Goal: Transaction & Acquisition: Purchase product/service

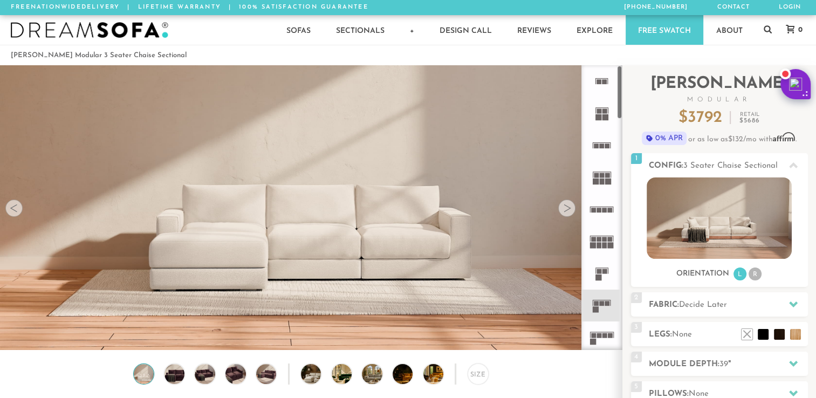
drag, startPoint x: 619, startPoint y: 106, endPoint x: 552, endPoint y: 79, distance: 71.9
click at [552, 79] on div "Lifetime Warranty American Made Personalized by You Designer Experience [PHONE_…" at bounding box center [408, 207] width 816 height 285
click at [754, 278] on li "R" at bounding box center [754, 273] width 13 height 13
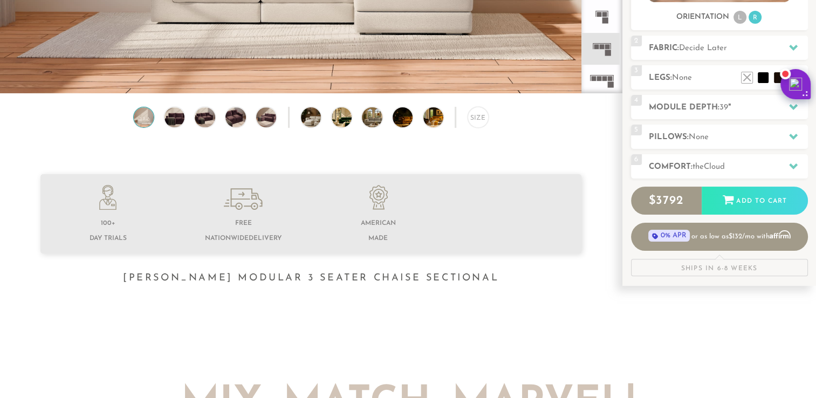
scroll to position [215, 0]
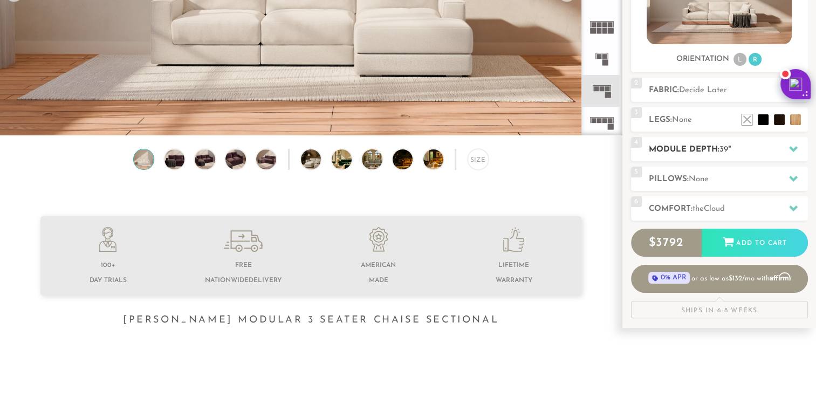
click at [789, 145] on icon at bounding box center [793, 149] width 9 height 9
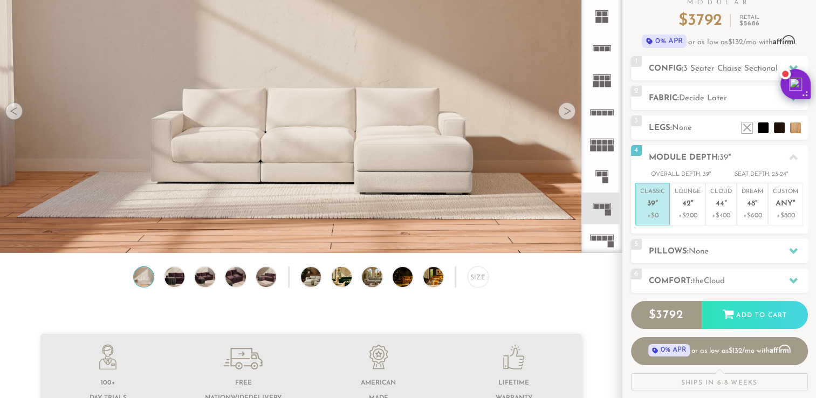
scroll to position [111, 0]
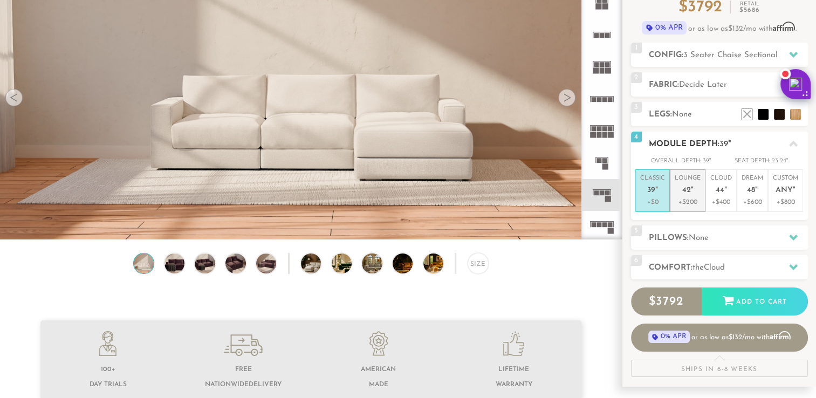
click at [687, 191] on span "42" at bounding box center [686, 190] width 9 height 9
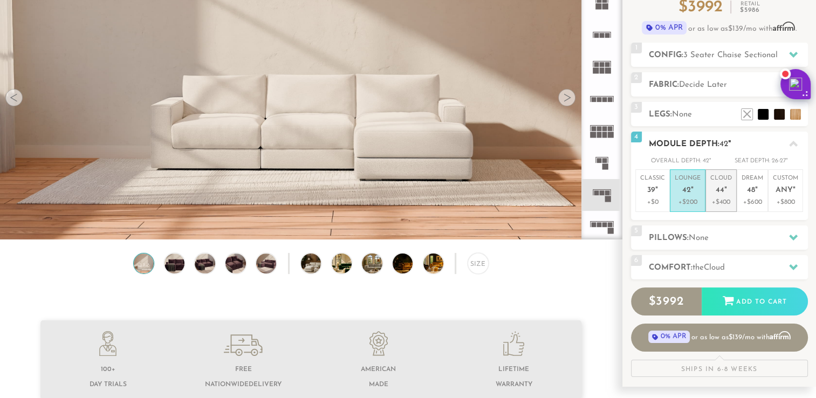
click at [718, 188] on span "44" at bounding box center [720, 190] width 9 height 9
click at [691, 194] on em """ at bounding box center [692, 190] width 3 height 9
click at [794, 266] on icon at bounding box center [793, 267] width 9 height 6
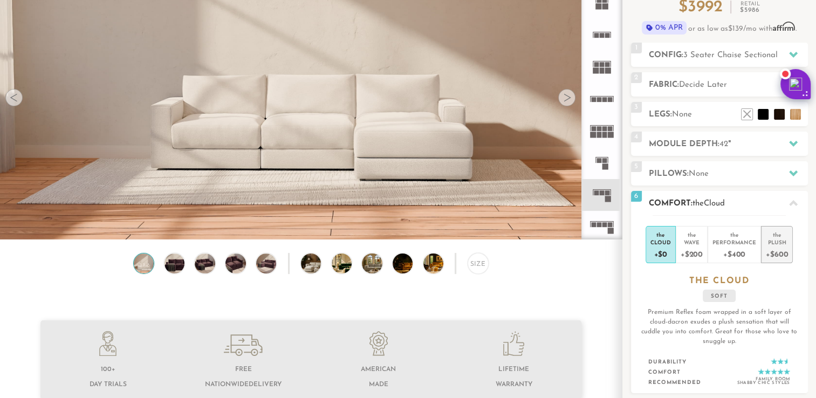
click at [780, 251] on div "+$600" at bounding box center [777, 254] width 22 height 16
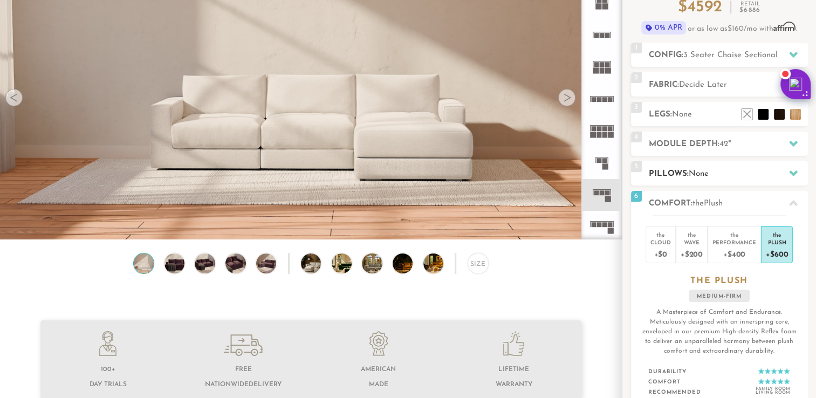
click at [793, 169] on icon at bounding box center [793, 173] width 9 height 9
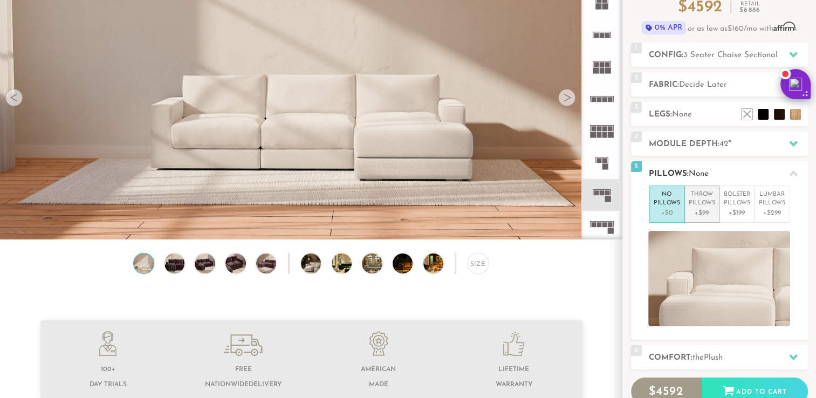
click at [706, 200] on p "Throw Pillows" at bounding box center [702, 199] width 26 height 18
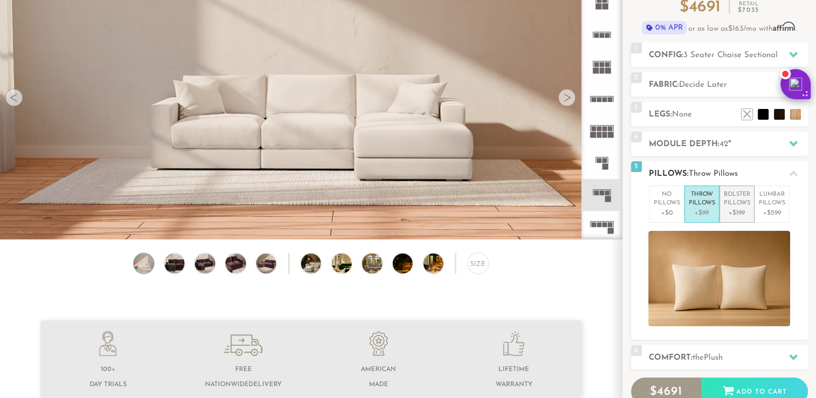
click at [731, 202] on p "Bolster Pillows" at bounding box center [737, 199] width 26 height 18
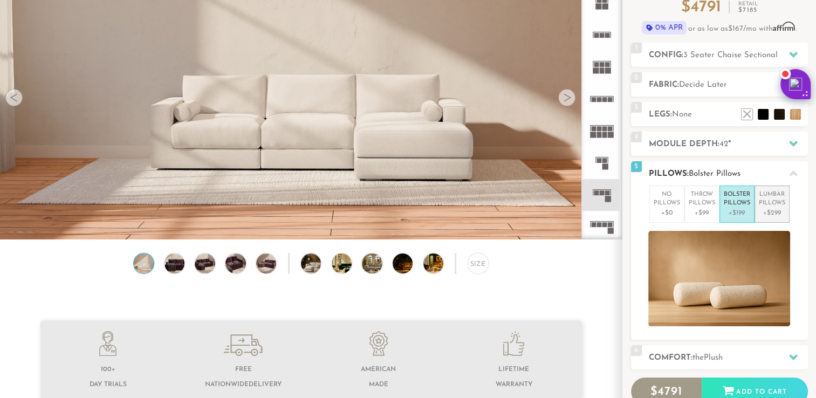
click at [767, 198] on p "[MEDICAL_DATA] Pillows" at bounding box center [772, 199] width 26 height 18
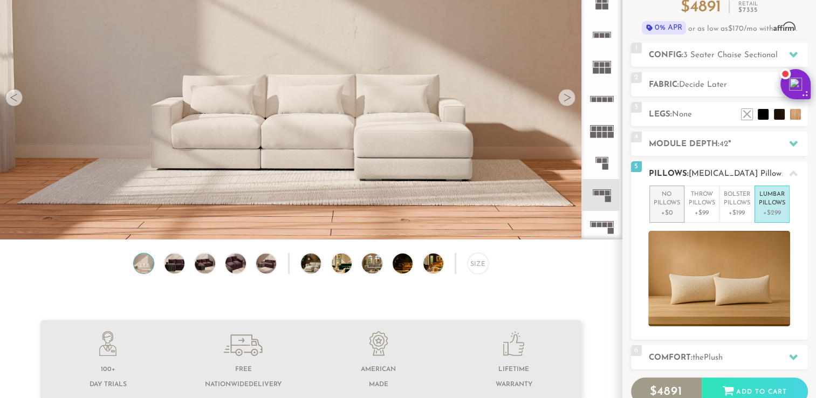
click at [672, 206] on p "No Pillows" at bounding box center [667, 199] width 26 height 18
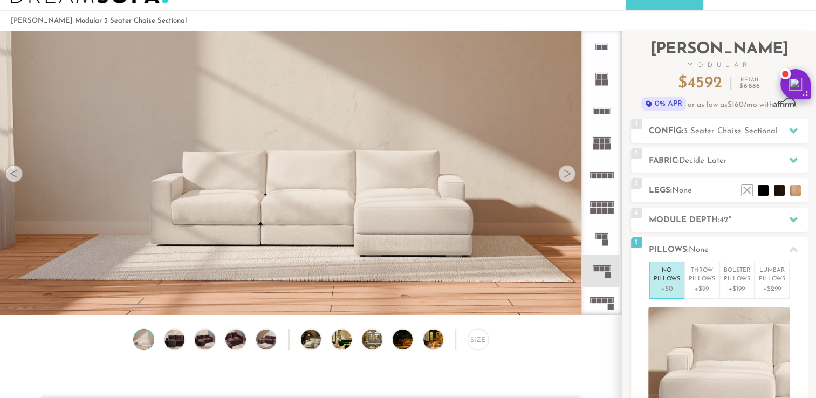
scroll to position [6, 0]
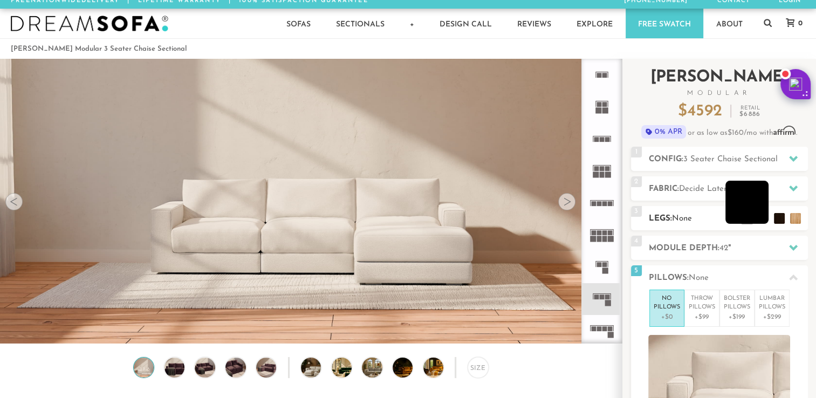
click at [762, 213] on li at bounding box center [746, 202] width 43 height 43
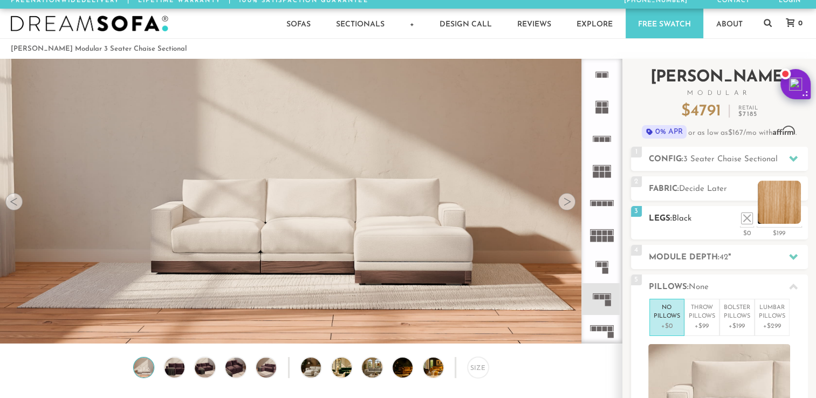
click at [796, 218] on li at bounding box center [779, 202] width 43 height 43
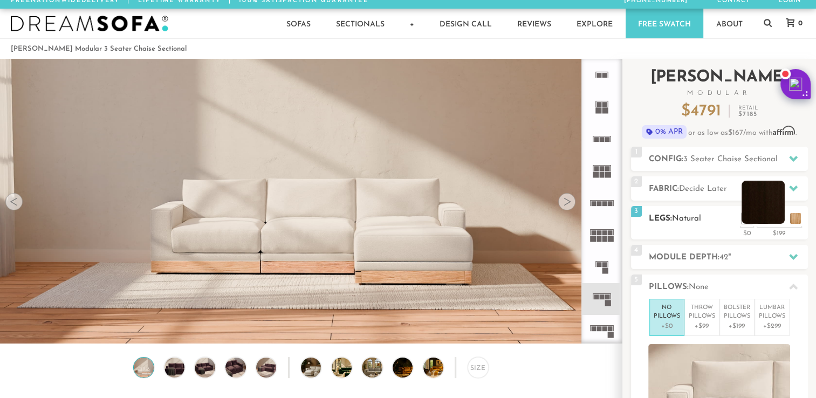
click at [781, 217] on li at bounding box center [762, 202] width 43 height 43
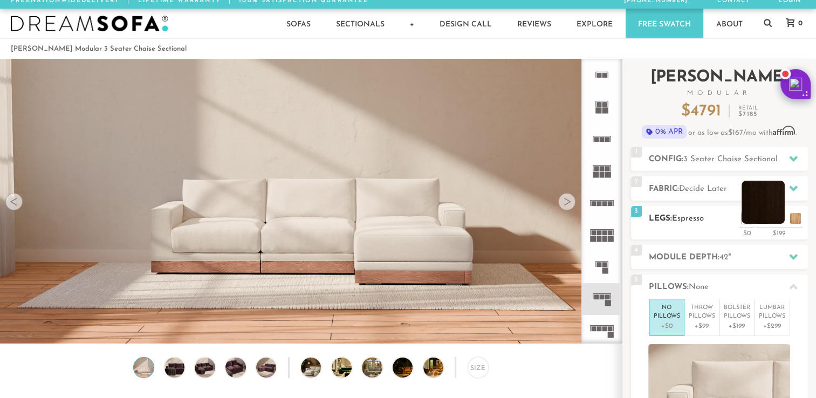
click at [779, 215] on li at bounding box center [762, 202] width 43 height 43
click at [795, 212] on li at bounding box center [779, 202] width 43 height 43
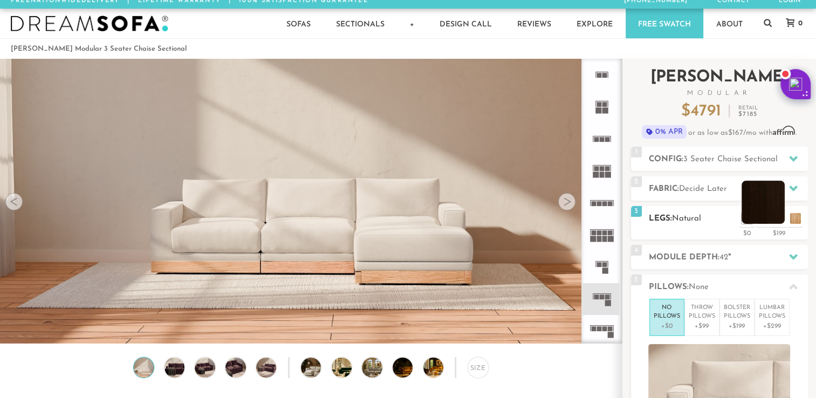
click at [778, 210] on li at bounding box center [762, 202] width 43 height 43
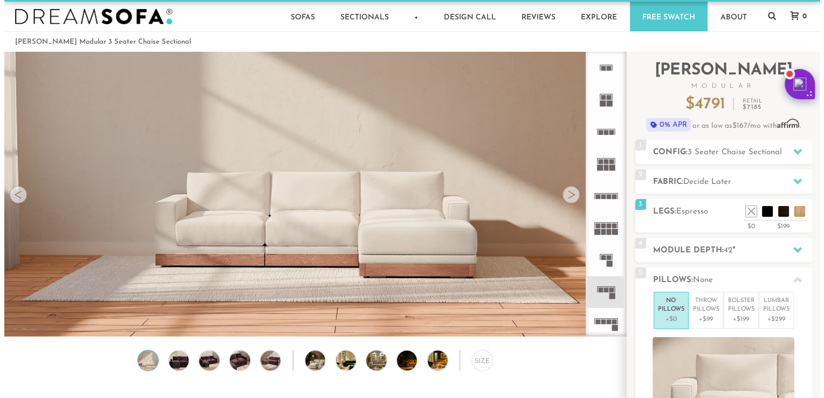
scroll to position [0, 0]
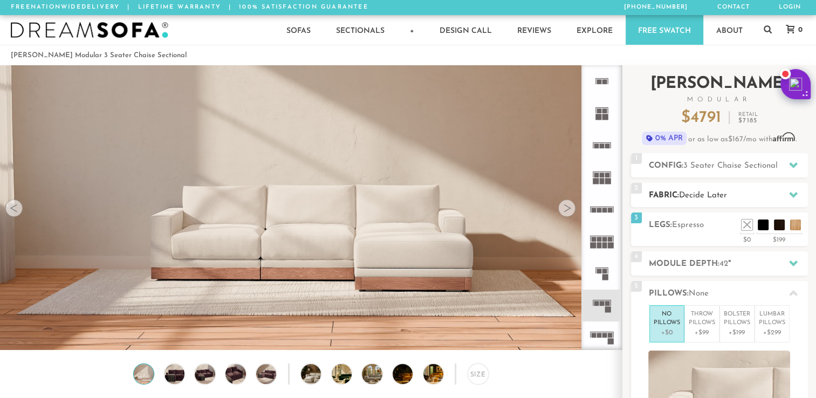
click at [793, 190] on icon at bounding box center [793, 194] width 9 height 9
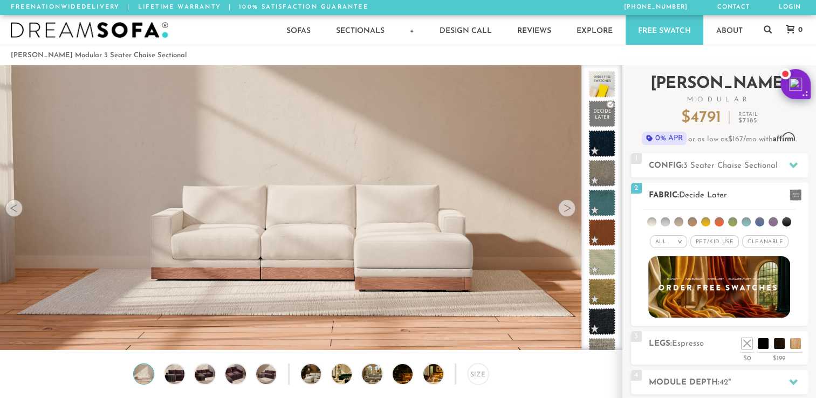
click at [758, 240] on span "Cleanable x" at bounding box center [765, 241] width 46 height 13
click at [797, 196] on span at bounding box center [795, 194] width 12 height 11
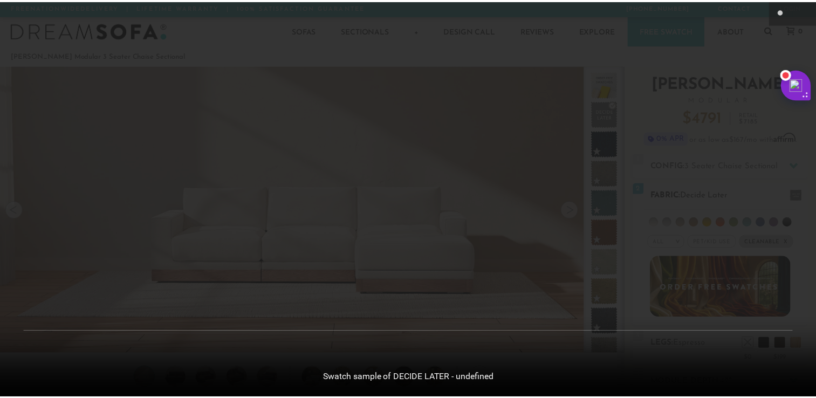
scroll to position [11996, 815]
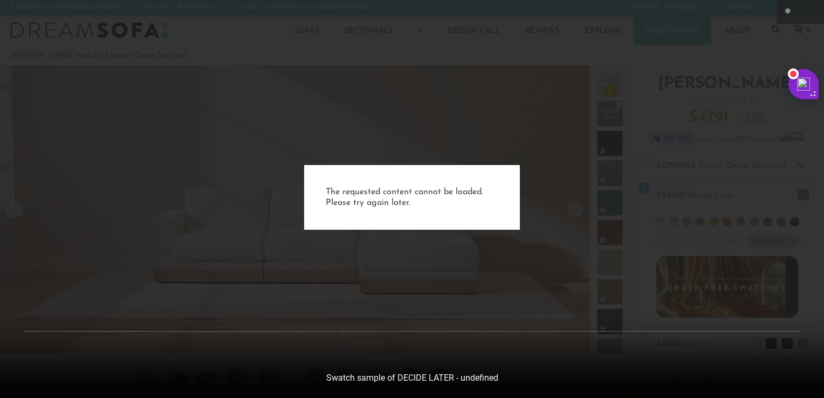
click at [759, 219] on div "The requested content cannot be loaded. Please try again later." at bounding box center [412, 199] width 824 height 398
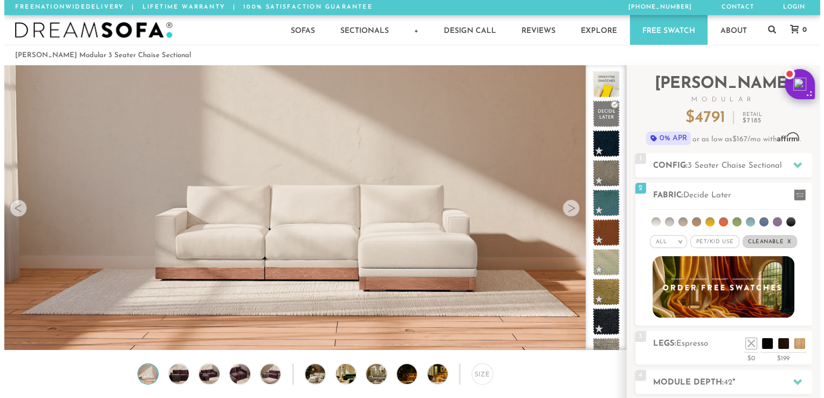
scroll to position [9, 9]
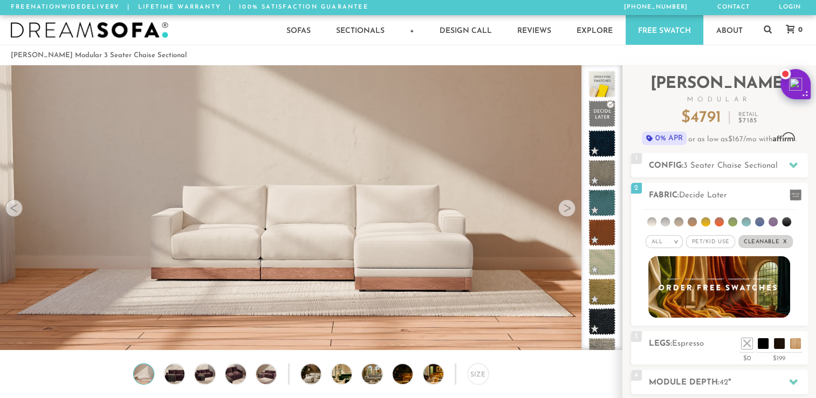
click at [759, 219] on li at bounding box center [759, 221] width 9 height 9
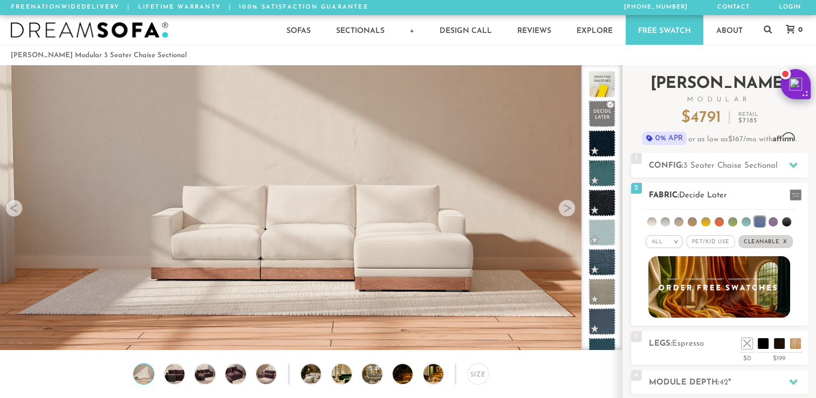
click at [776, 219] on li at bounding box center [772, 221] width 9 height 9
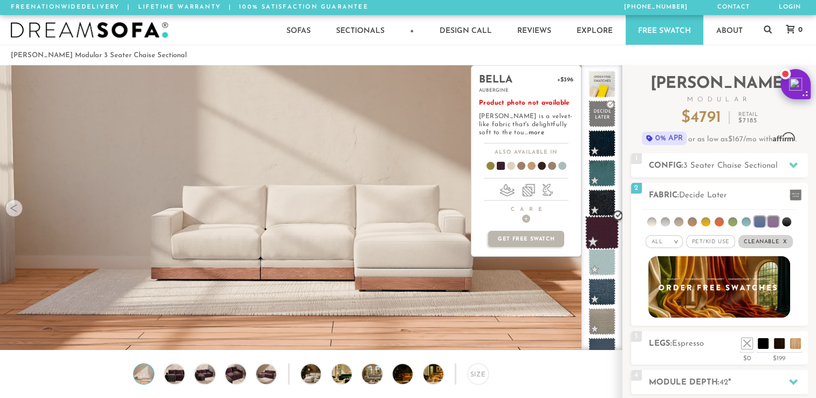
click at [602, 233] on span at bounding box center [602, 233] width 34 height 34
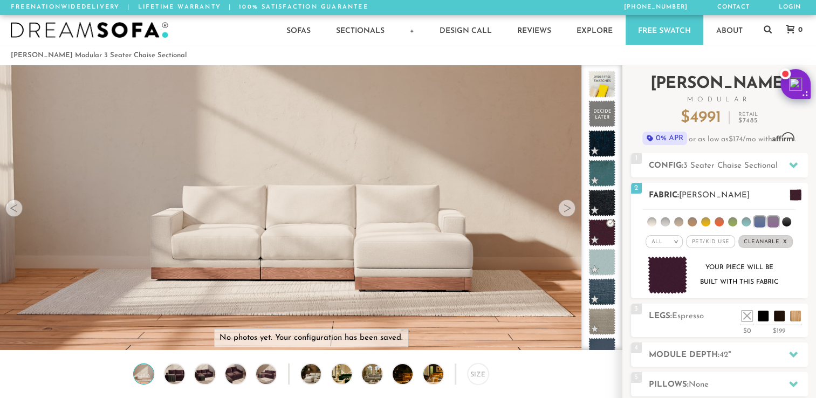
click at [795, 193] on span at bounding box center [795, 194] width 12 height 11
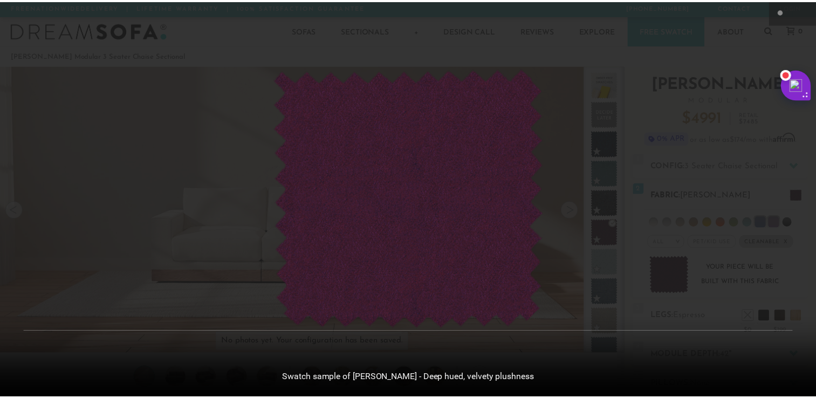
scroll to position [11996, 815]
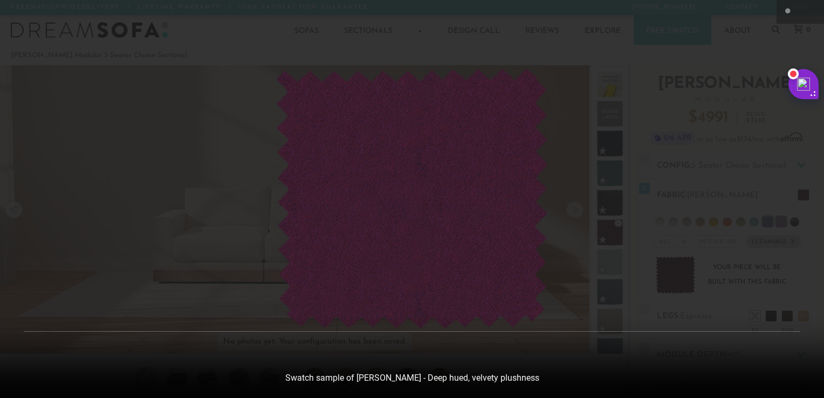
click at [787, 253] on div at bounding box center [412, 199] width 824 height 398
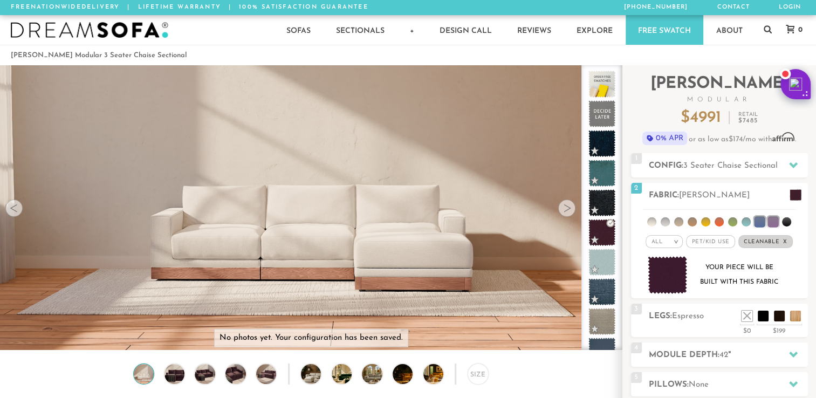
scroll to position [9, 9]
click at [690, 218] on li at bounding box center [691, 221] width 9 height 9
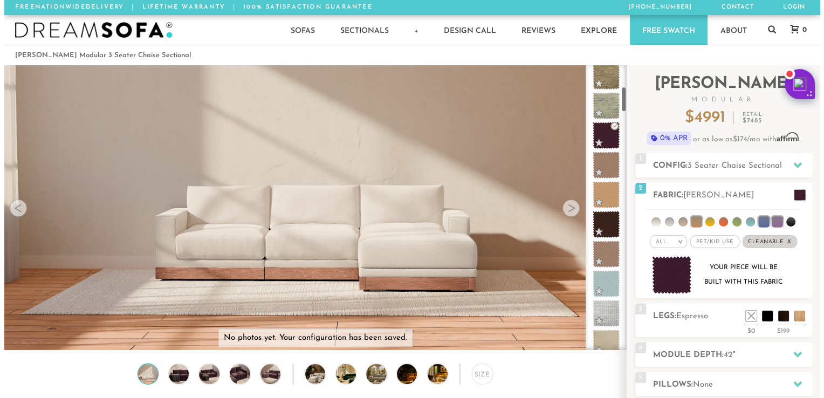
scroll to position [240, 0]
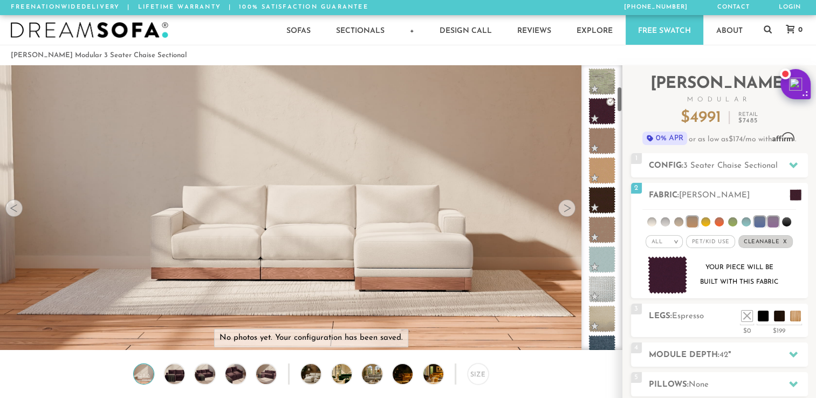
drag, startPoint x: 619, startPoint y: 79, endPoint x: 618, endPoint y: 100, distance: 21.6
click at [618, 100] on div at bounding box center [601, 207] width 41 height 285
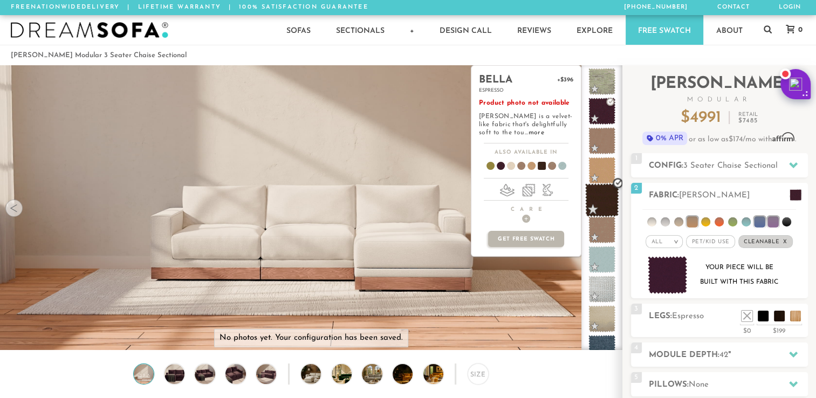
click at [604, 191] on span at bounding box center [602, 200] width 34 height 34
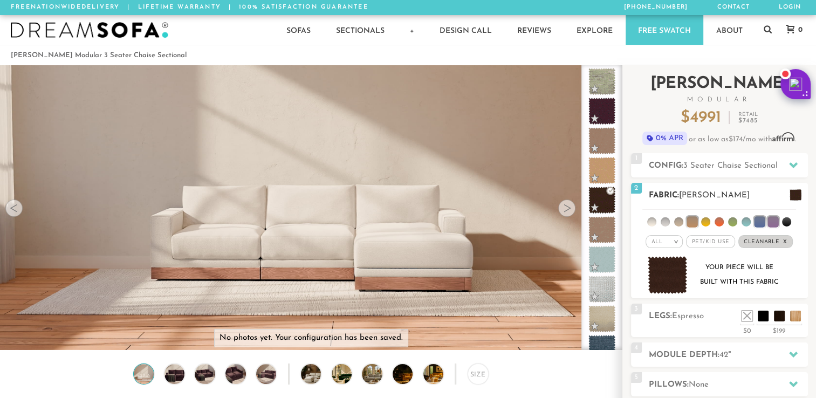
click at [673, 281] on img at bounding box center [668, 275] width 40 height 38
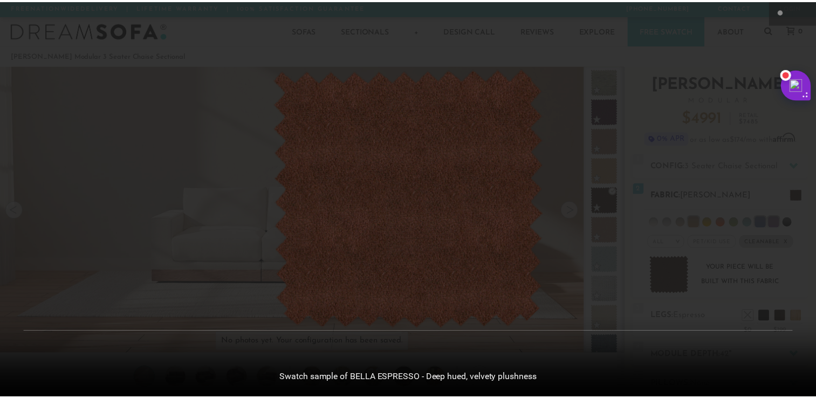
scroll to position [11996, 815]
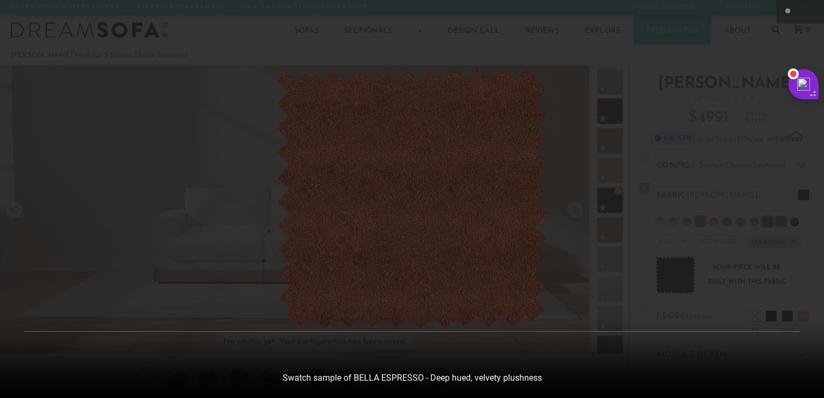
click at [814, 179] on div at bounding box center [412, 199] width 824 height 398
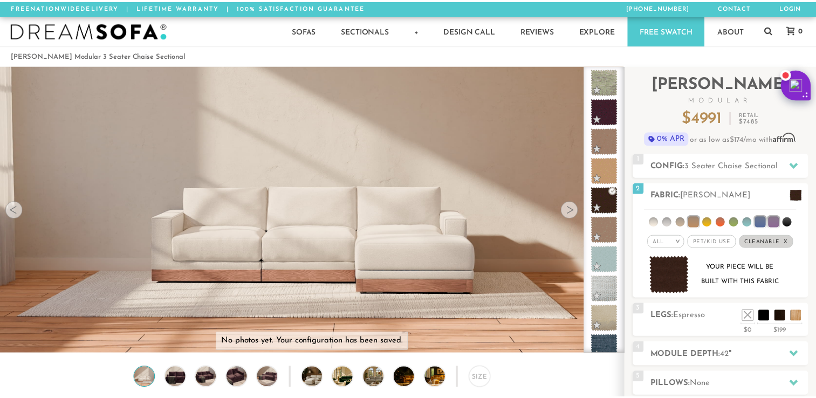
scroll to position [9, 9]
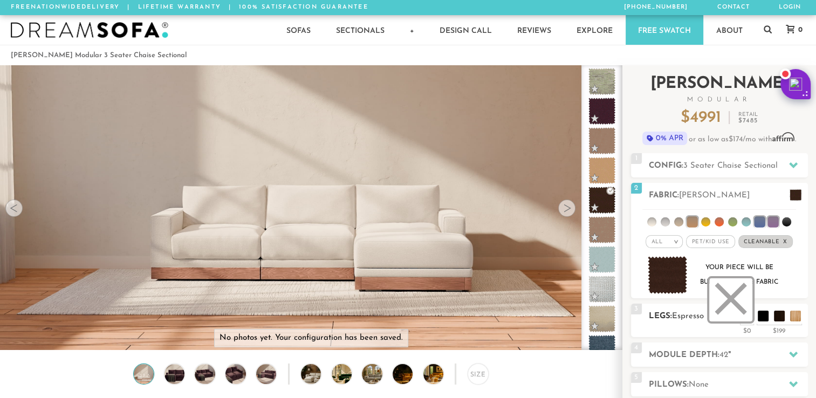
click at [747, 316] on li at bounding box center [730, 299] width 43 height 43
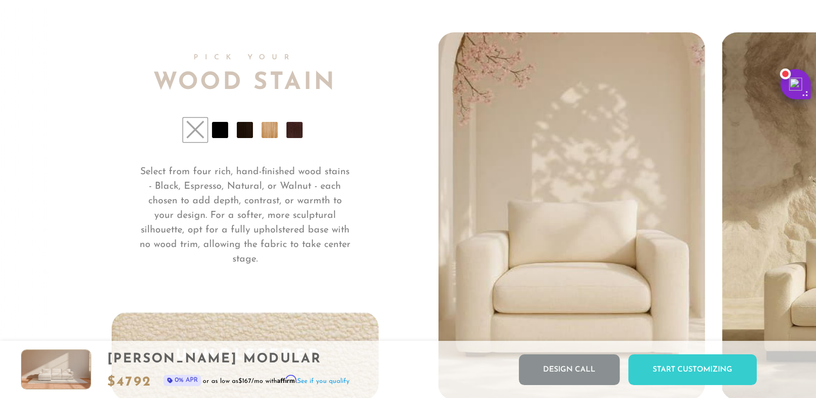
scroll to position [8014, 0]
